Goal: Information Seeking & Learning: Learn about a topic

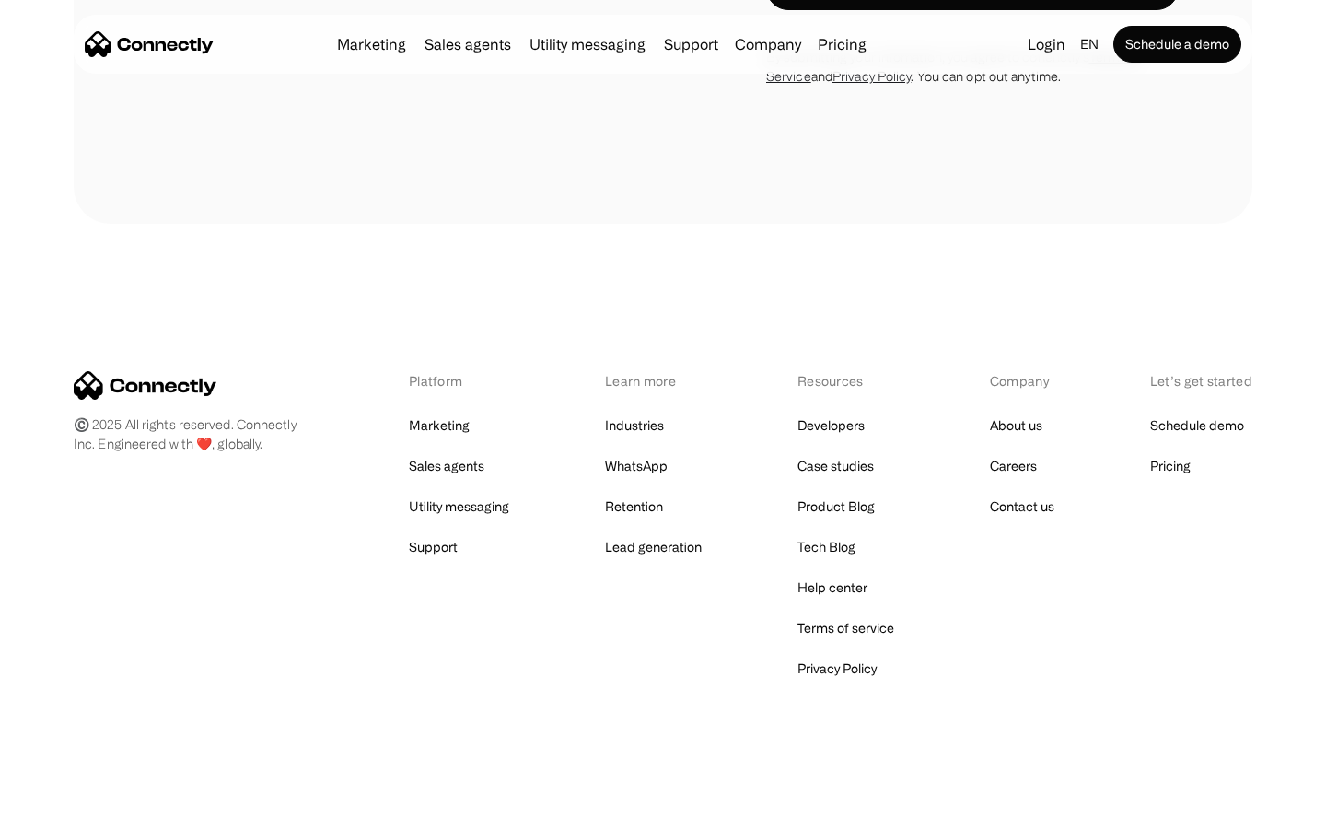
scroll to position [6554, 0]
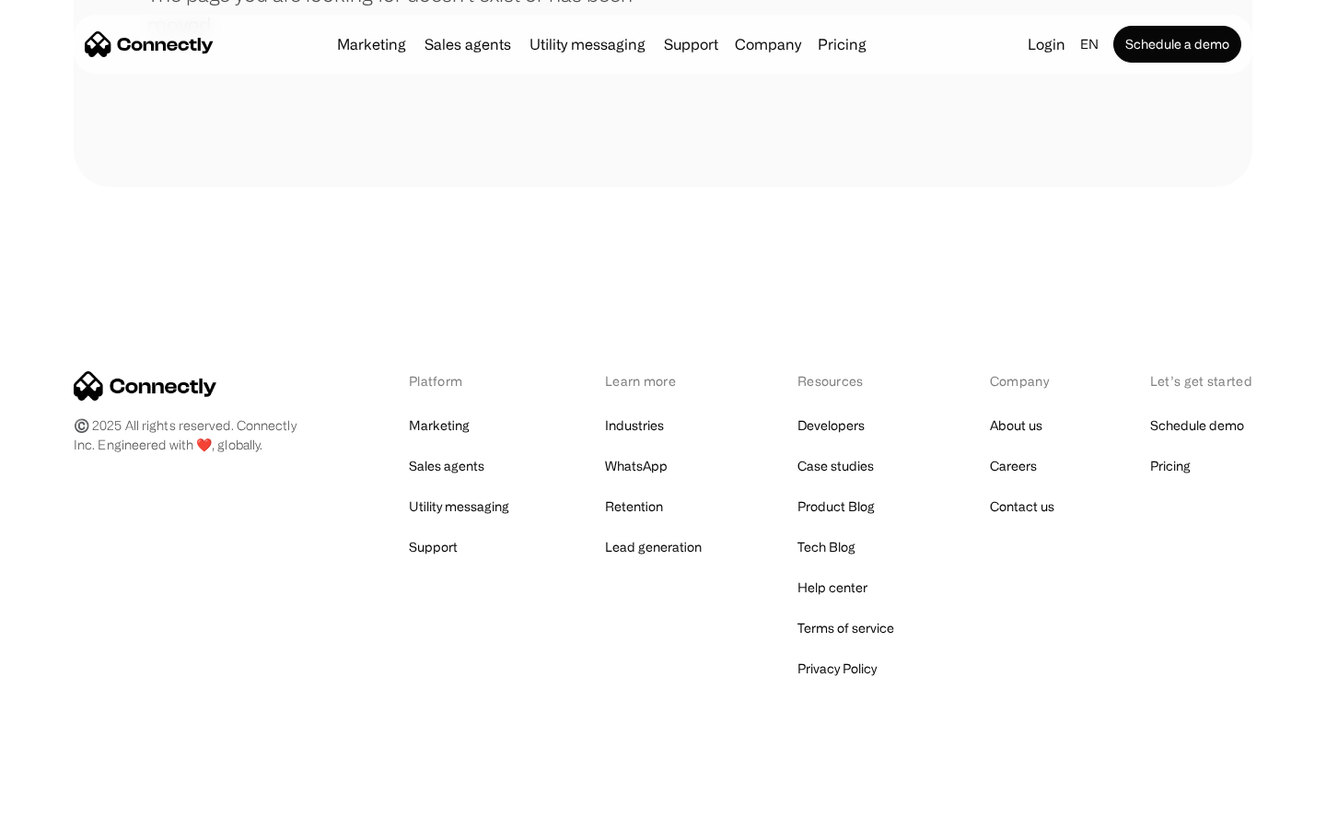
scroll to position [336, 0]
